Goal: Task Accomplishment & Management: Complete application form

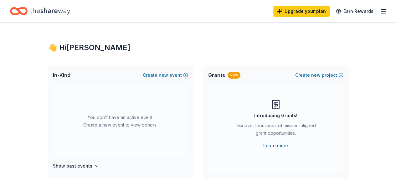
click at [167, 72] on span "new" at bounding box center [163, 75] width 9 height 8
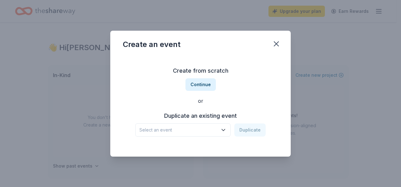
click at [192, 82] on button "Continue" at bounding box center [200, 84] width 30 height 13
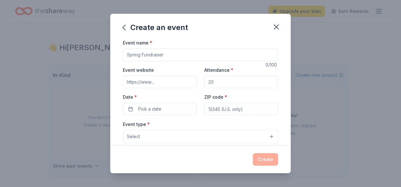
click at [168, 53] on input "Event name *" at bounding box center [200, 55] width 155 height 13
type input "[DATE] Lunch"
click at [169, 80] on input "Event website" at bounding box center [160, 81] width 74 height 13
click at [227, 78] on input "Attendance *" at bounding box center [241, 81] width 74 height 13
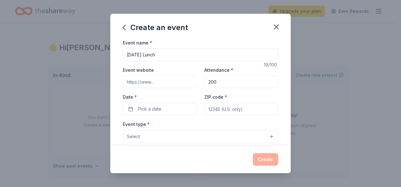
type input "200"
click at [170, 105] on button "Pick a date" at bounding box center [160, 109] width 74 height 13
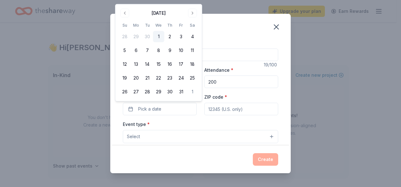
click at [195, 11] on button "Go to next month" at bounding box center [192, 13] width 9 height 9
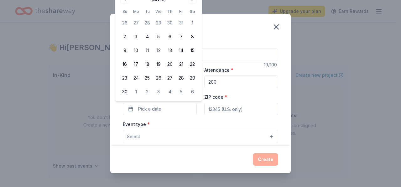
click at [125, 53] on button "9" at bounding box center [124, 50] width 11 height 11
click at [254, 107] on input "ZIP code *" at bounding box center [241, 109] width 74 height 13
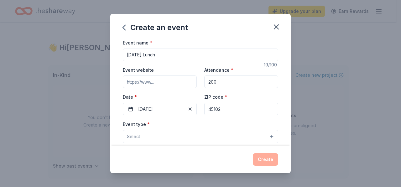
type input "45102"
click at [189, 135] on button "Select" at bounding box center [200, 136] width 155 height 13
click at [190, 133] on button "Select" at bounding box center [200, 136] width 155 height 13
click at [214, 133] on button "Select" at bounding box center [200, 136] width 155 height 13
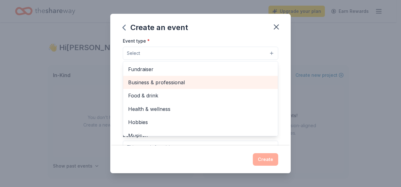
click at [152, 81] on span "Business & professional" at bounding box center [200, 82] width 145 height 8
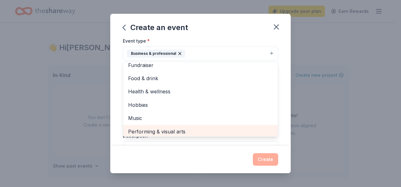
scroll to position [8, 0]
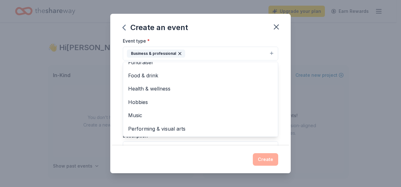
click at [220, 153] on div "Create an event Event name * [DATE] Lunch 19 /100 Event website Attendance * 20…" at bounding box center [200, 93] width 180 height 159
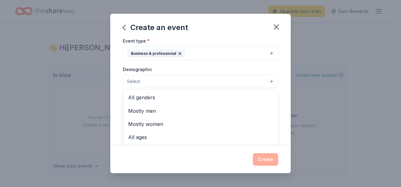
click at [190, 81] on button "Select" at bounding box center [200, 81] width 155 height 13
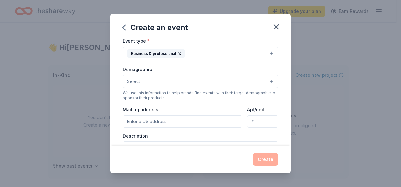
click at [170, 83] on button "Select" at bounding box center [200, 81] width 155 height 13
click at [166, 80] on button "Select" at bounding box center [200, 81] width 155 height 13
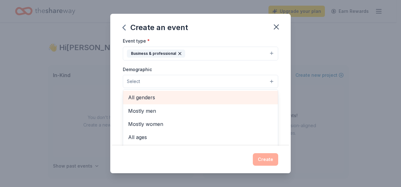
click at [162, 95] on span "All genders" at bounding box center [200, 97] width 145 height 8
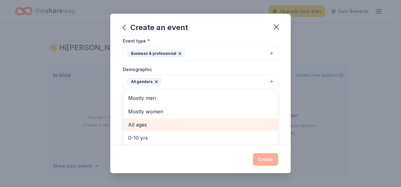
click at [157, 118] on div "All ages" at bounding box center [200, 124] width 155 height 13
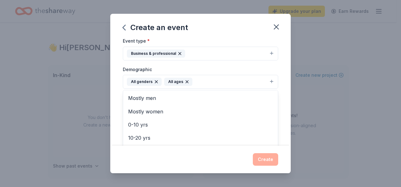
click at [279, 90] on div "Event name * [DATE] Lunch 19 /100 Event website Attendance * 200 Date * [DATE] …" at bounding box center [200, 92] width 180 height 107
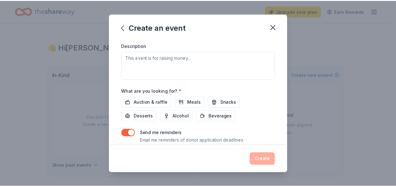
scroll to position [192, 0]
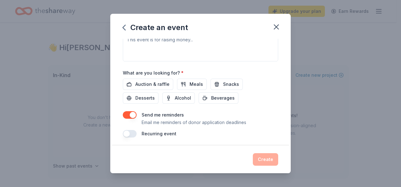
click at [159, 80] on span "Auction & raffle" at bounding box center [152, 84] width 34 height 8
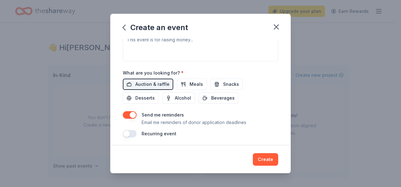
click at [261, 158] on button "Create" at bounding box center [265, 159] width 25 height 13
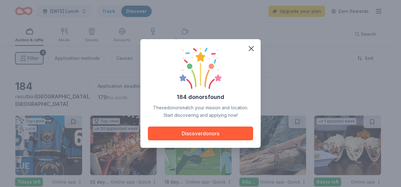
click at [253, 47] on icon "button" at bounding box center [251, 48] width 4 height 4
